Goal: Information Seeking & Learning: Learn about a topic

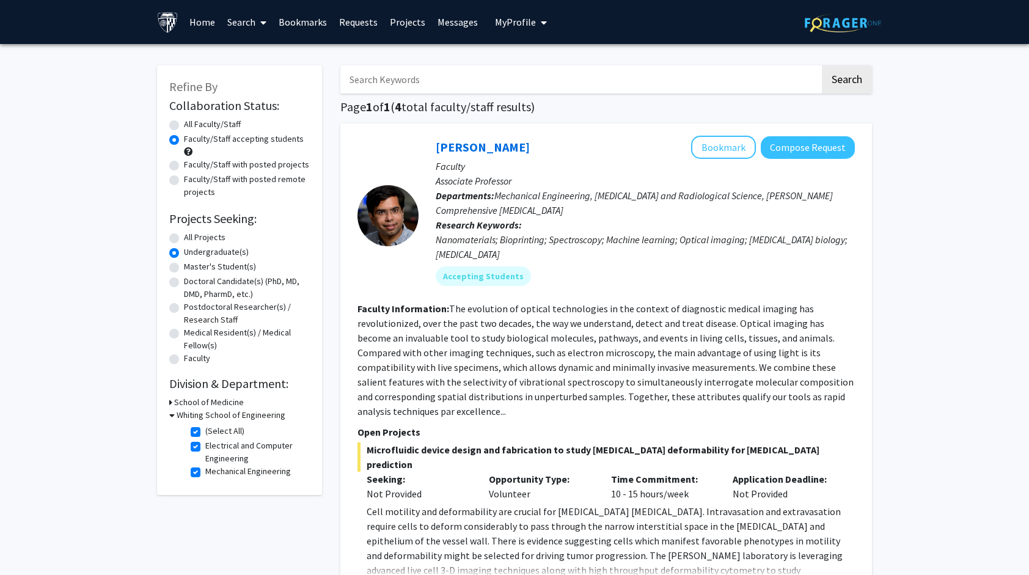
scroll to position [34, 0]
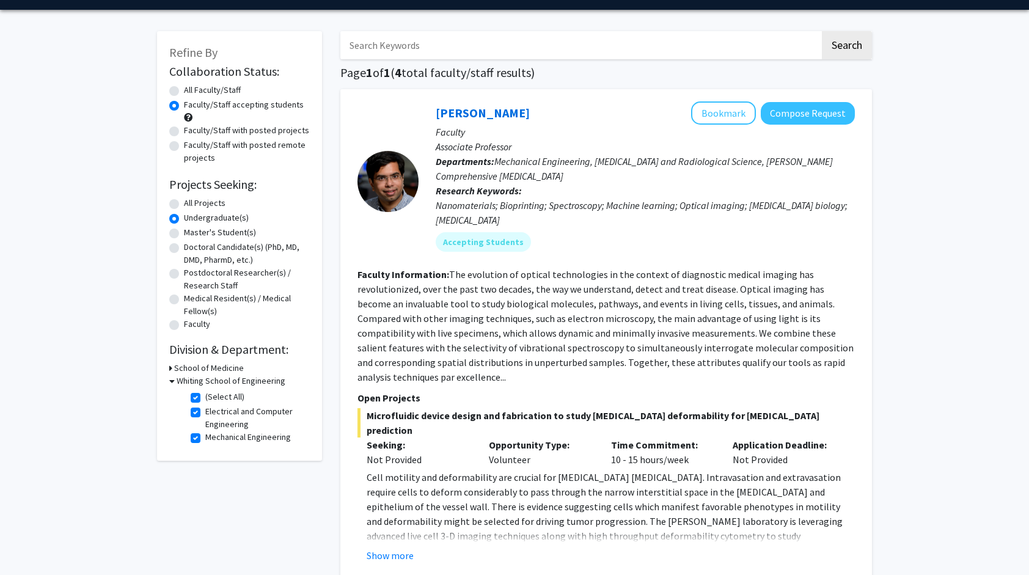
click at [205, 413] on label "Electrical and Computer Engineering" at bounding box center [255, 418] width 101 height 26
click at [205, 413] on input "Electrical and Computer Engineering" at bounding box center [209, 409] width 8 height 8
checkbox input "false"
checkbox input "true"
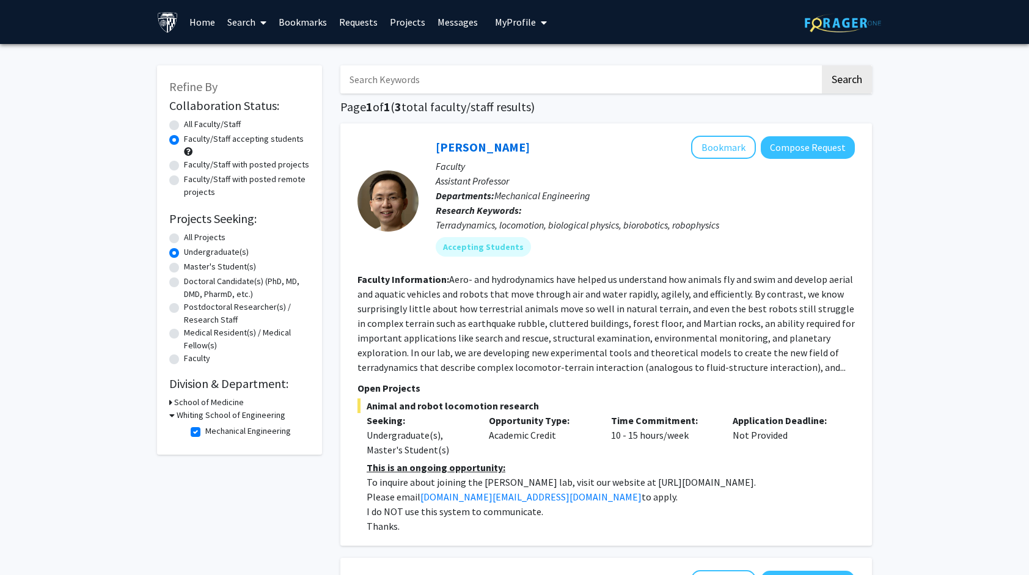
click at [205, 433] on label "Mechanical Engineering" at bounding box center [248, 431] width 86 height 13
click at [205, 433] on input "Mechanical Engineering" at bounding box center [209, 429] width 8 height 8
checkbox input "false"
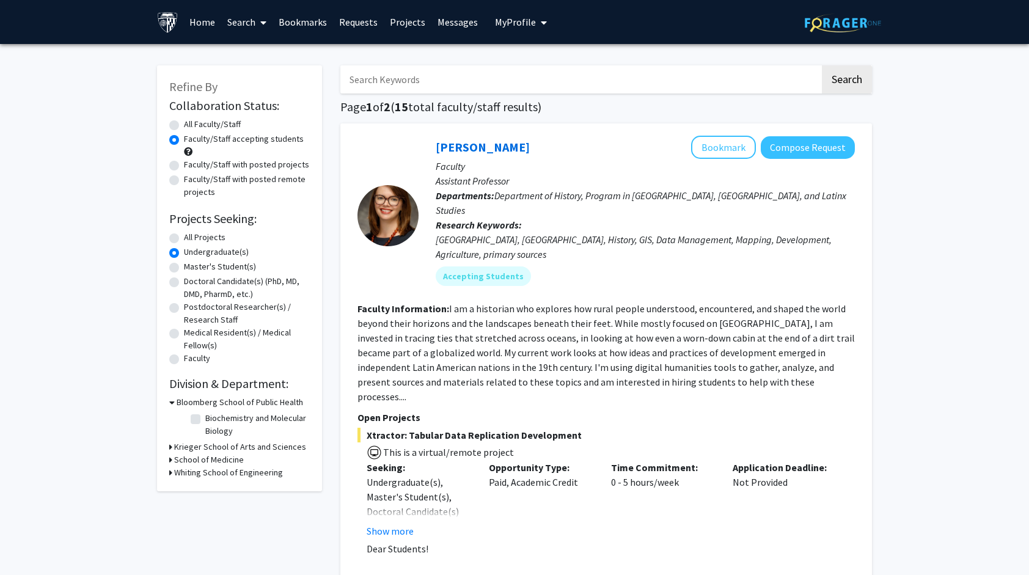
click at [403, 79] on input "Search Keywords" at bounding box center [580, 79] width 480 height 28
click at [184, 253] on label "Undergraduate(s)" at bounding box center [216, 252] width 65 height 13
click at [184, 253] on input "Undergraduate(s)" at bounding box center [188, 250] width 8 height 8
click at [184, 237] on label "All Projects" at bounding box center [205, 237] width 42 height 13
click at [184, 237] on input "All Projects" at bounding box center [188, 235] width 8 height 8
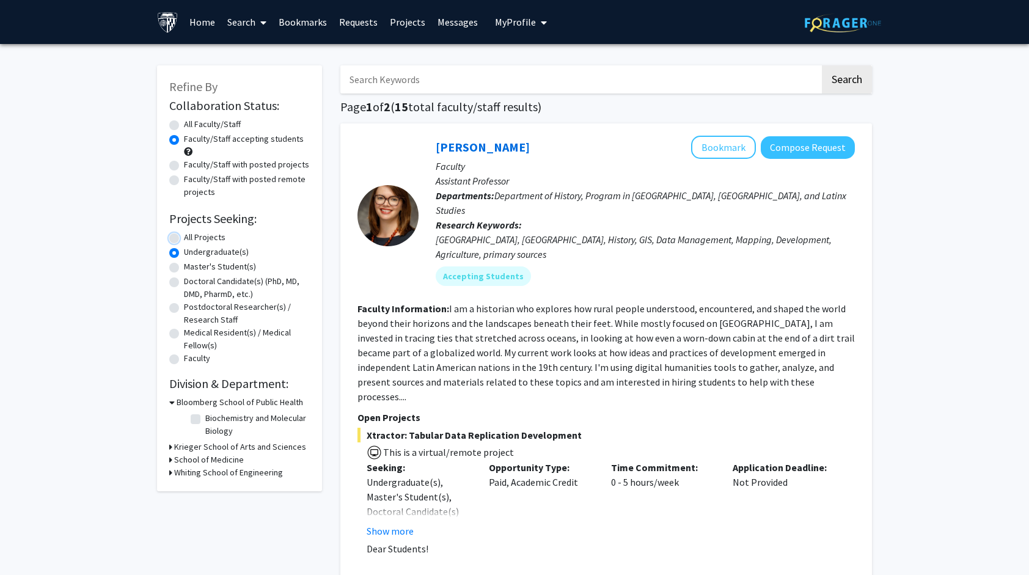
radio input "true"
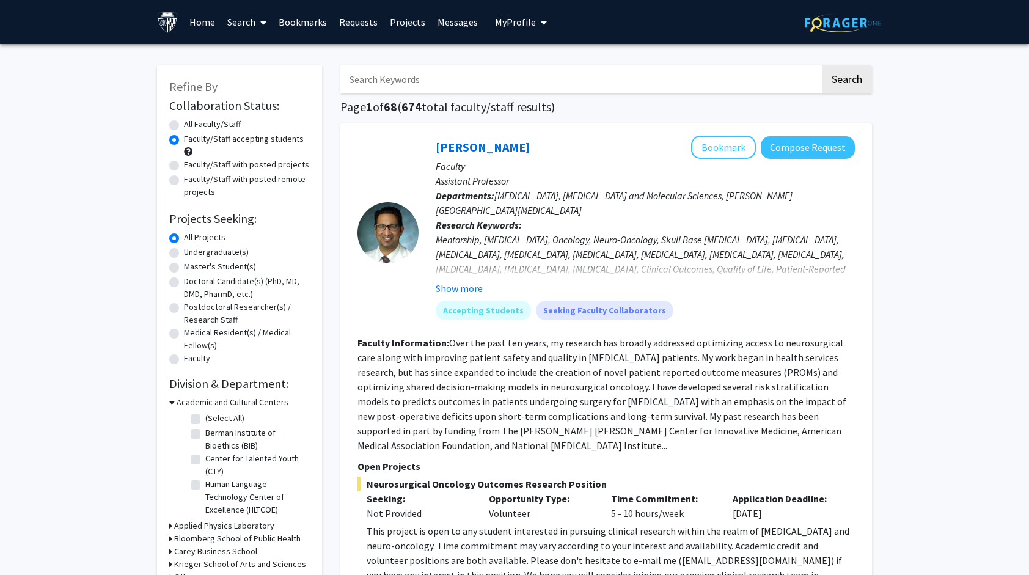
click at [417, 81] on input "Search Keywords" at bounding box center [580, 79] width 480 height 28
type input "quantum"
click at [822, 65] on button "Search" at bounding box center [847, 79] width 50 height 28
radio input "true"
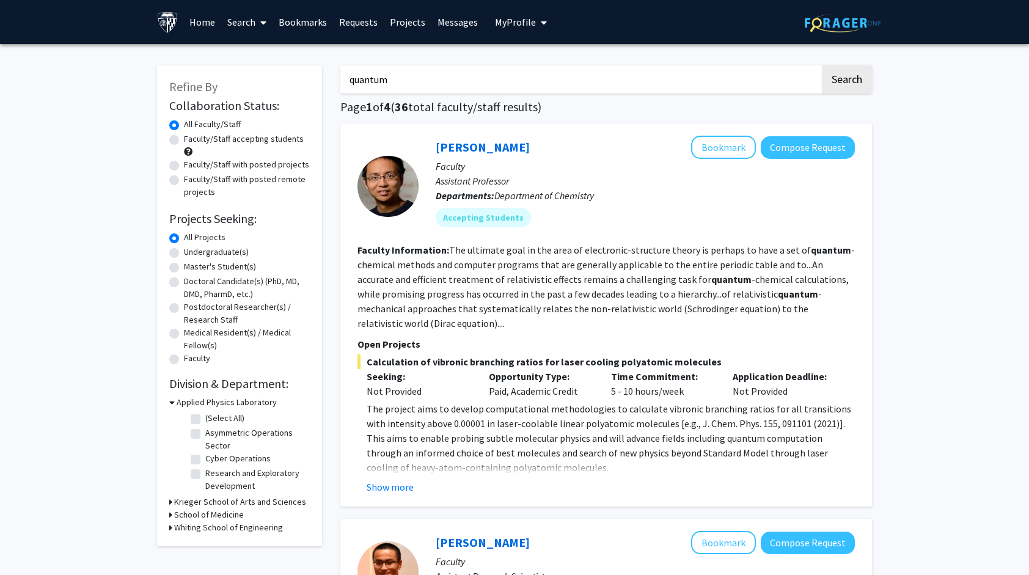
click at [184, 255] on label "Undergraduate(s)" at bounding box center [216, 252] width 65 height 13
click at [184, 254] on input "Undergraduate(s)" at bounding box center [188, 250] width 8 height 8
radio input "true"
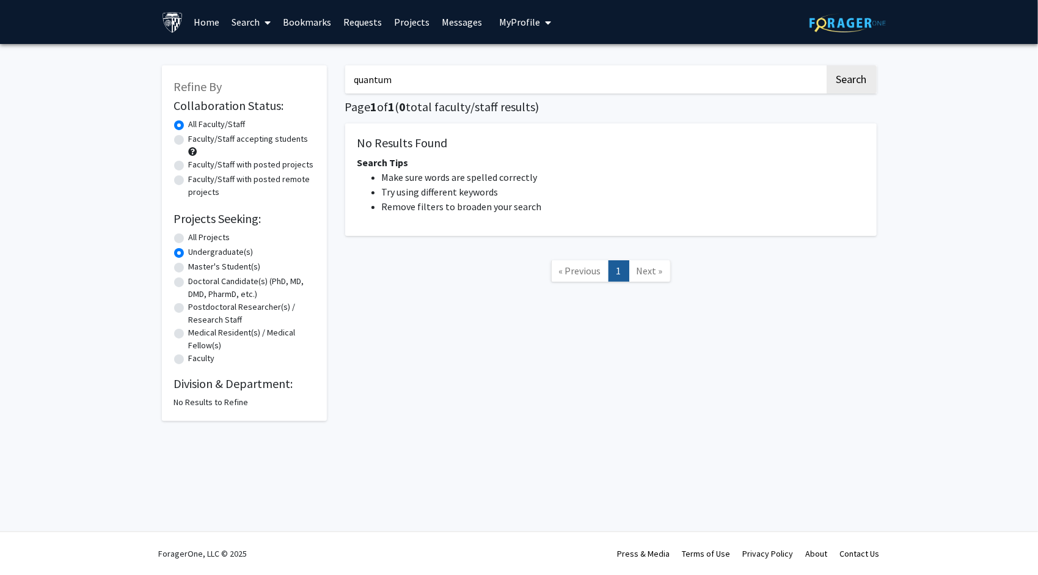
click at [189, 236] on label "All Projects" at bounding box center [210, 237] width 42 height 13
click at [189, 236] on input "All Projects" at bounding box center [193, 235] width 8 height 8
radio input "true"
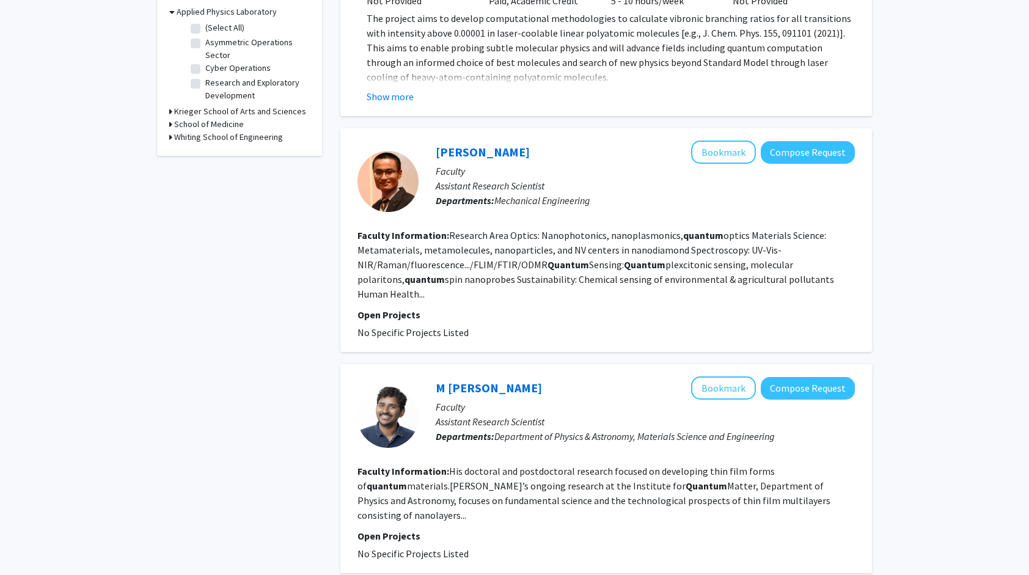
scroll to position [461, 0]
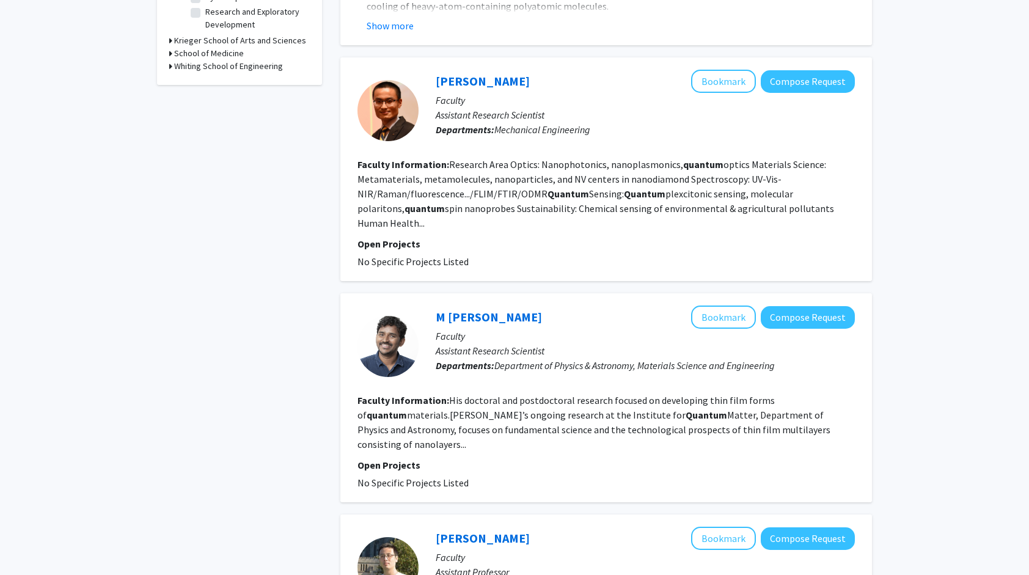
drag, startPoint x: 781, startPoint y: 84, endPoint x: 736, endPoint y: 156, distance: 85.1
click at [736, 156] on fg-search-faculty "[PERSON_NAME] Bookmark Compose Request Faculty Assistant Research Scientist Dep…" at bounding box center [605, 169] width 497 height 199
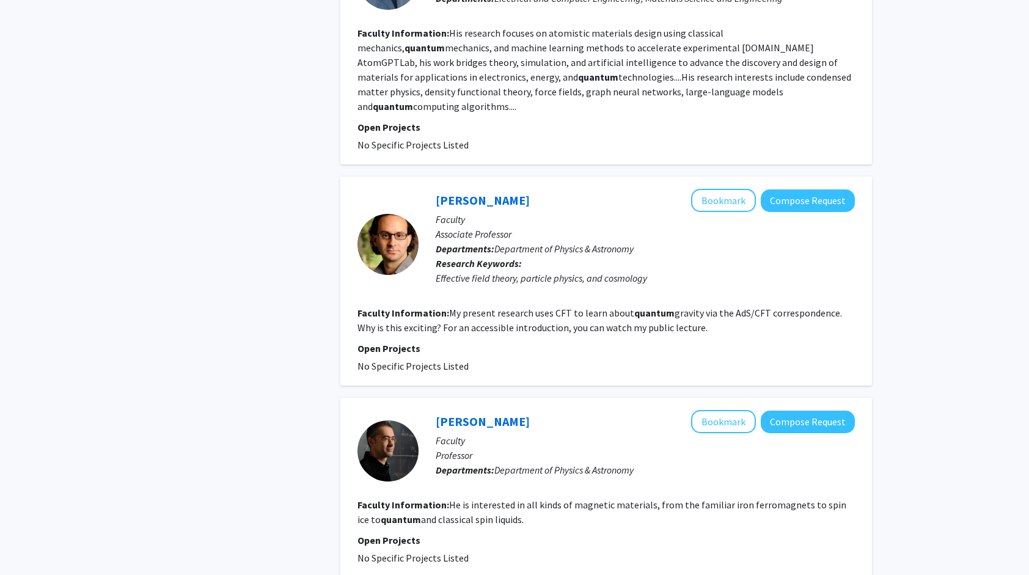
scroll to position [2117, 0]
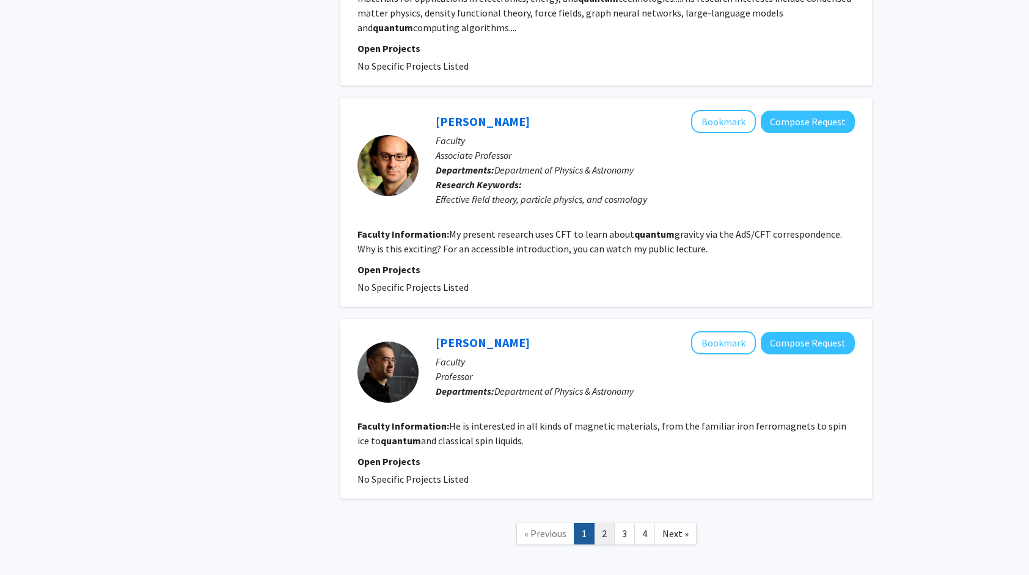
click at [597, 523] on link "2" at bounding box center [604, 533] width 21 height 21
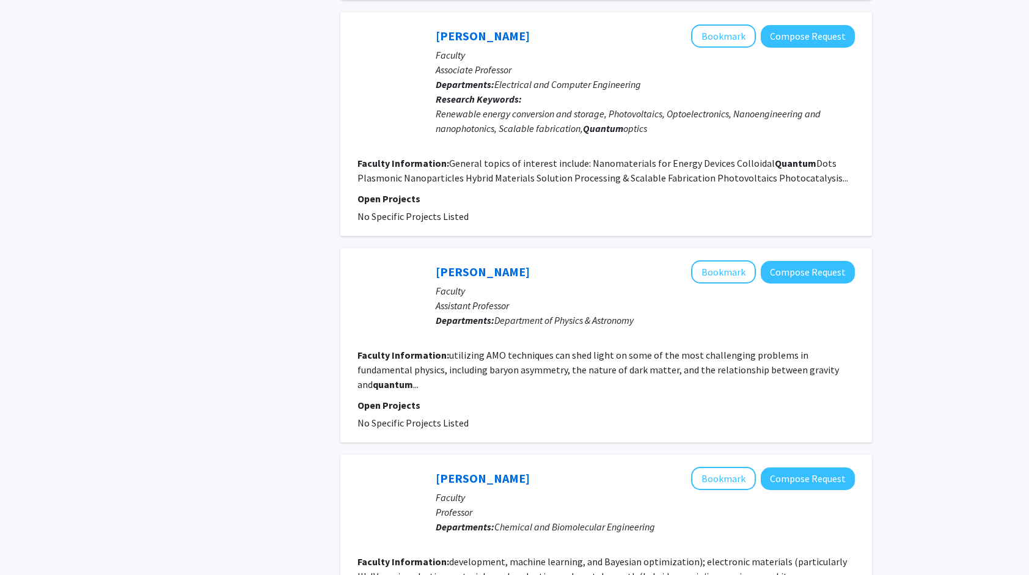
scroll to position [1921, 0]
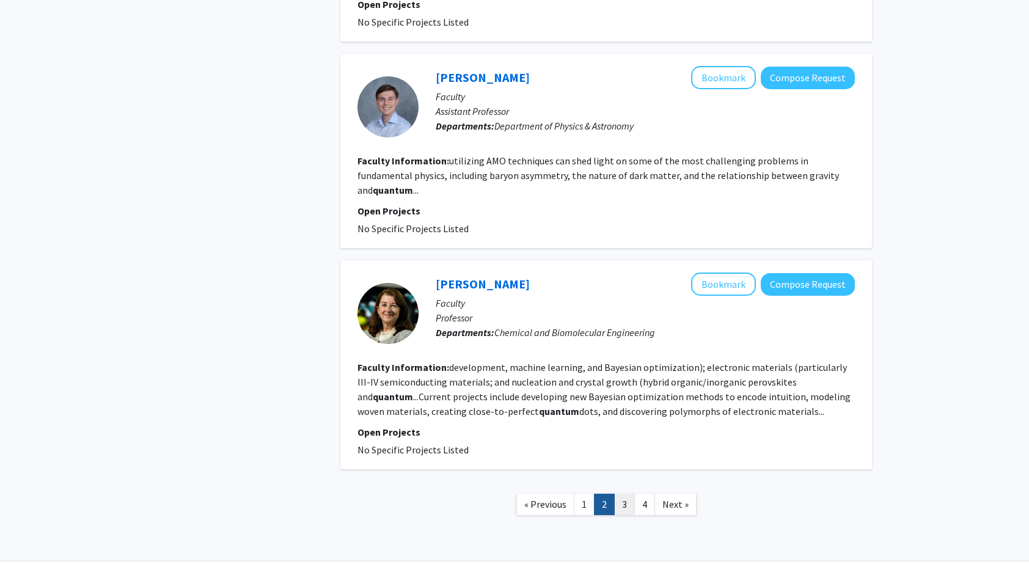
click at [626, 494] on link "3" at bounding box center [624, 504] width 21 height 21
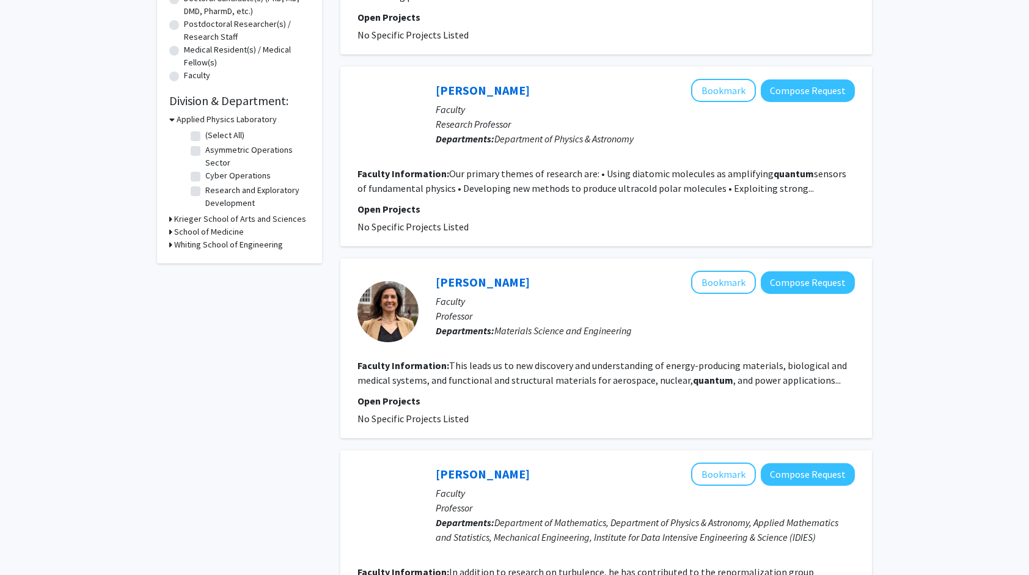
scroll to position [350, 0]
